Goal: Task Accomplishment & Management: Manage account settings

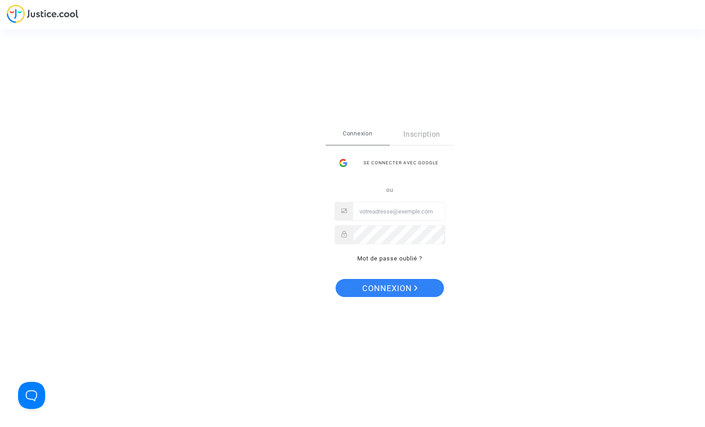
type input "[EMAIL_ADDRESS][DOMAIN_NAME]"
click at [379, 282] on span "Connexion" at bounding box center [390, 288] width 56 height 19
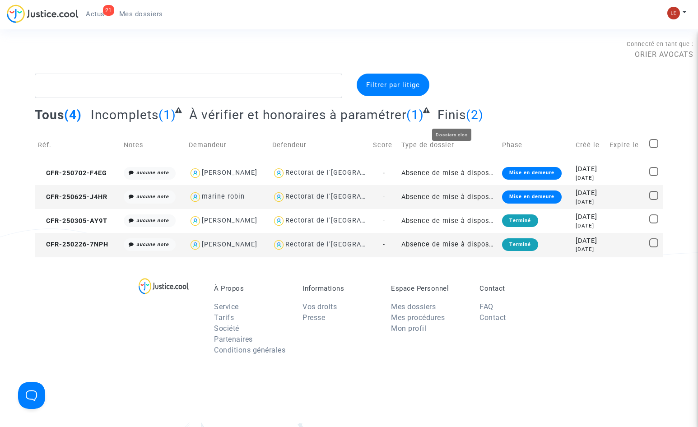
click at [465, 118] on span "Finis" at bounding box center [452, 115] width 28 height 15
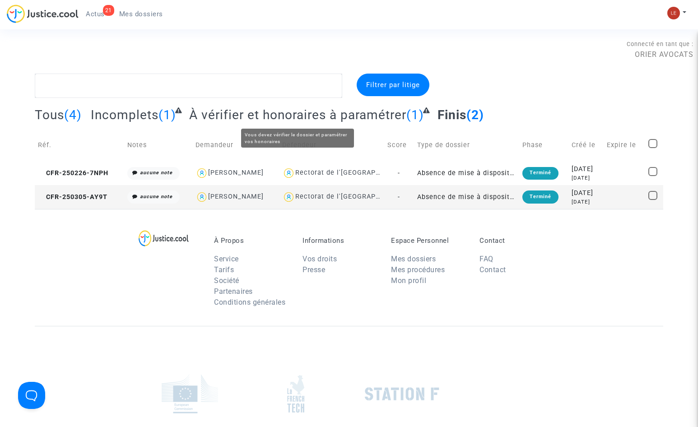
click at [376, 113] on span "À vérifier et honoraires à paramétrer" at bounding box center [297, 115] width 217 height 15
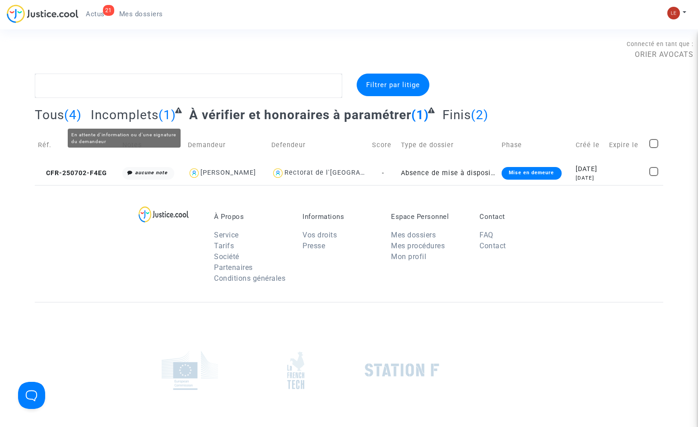
click at [121, 115] on span "Incomplets" at bounding box center [125, 115] width 68 height 15
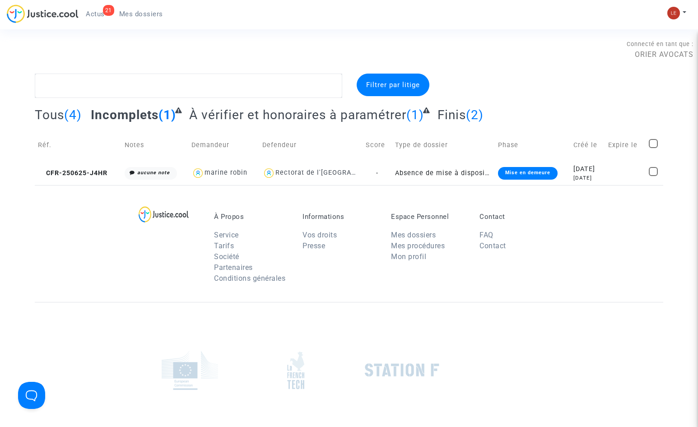
click at [68, 116] on span "(4)" at bounding box center [73, 115] width 18 height 15
click at [62, 114] on span "Tous" at bounding box center [49, 115] width 29 height 15
